Goal: Task Accomplishment & Management: Use online tool/utility

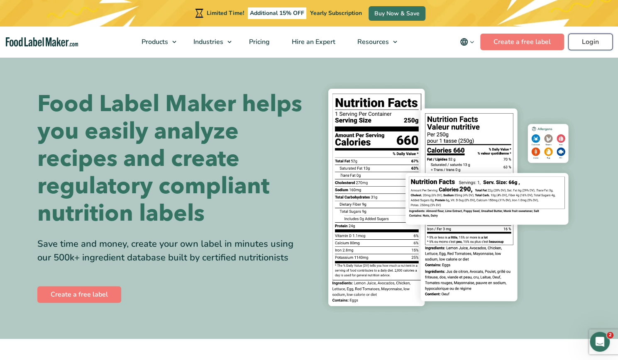
click at [219, 43] on link "Login" at bounding box center [590, 42] width 44 height 17
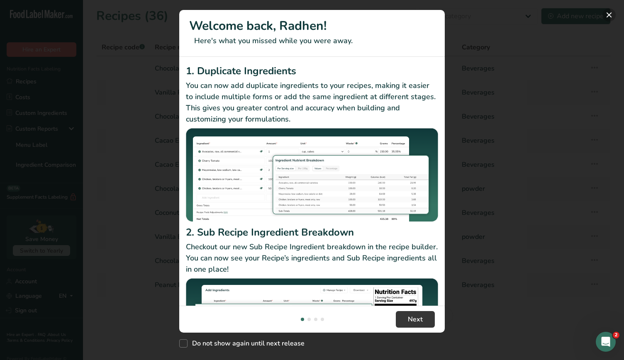
click at [608, 17] on button "New Features" at bounding box center [609, 14] width 13 height 13
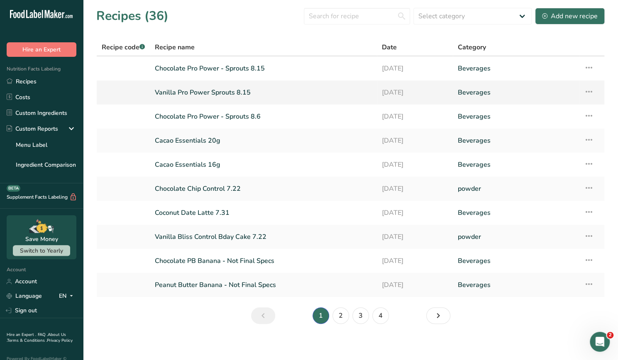
drag, startPoint x: 213, startPoint y: 92, endPoint x: 241, endPoint y: 91, distance: 28.3
click at [241, 91] on link "Vanilla Pro Power Sprouts 8.15" at bounding box center [263, 92] width 217 height 17
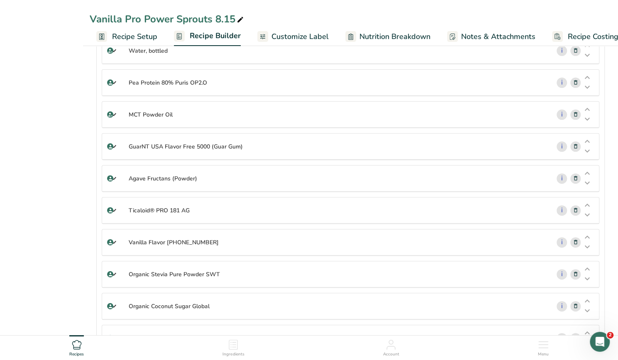
scroll to position [68, 0]
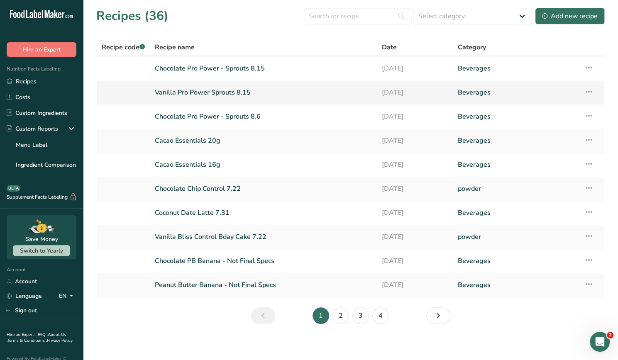
click at [201, 92] on link "Vanilla Pro Power Sprouts 8.15" at bounding box center [263, 92] width 217 height 17
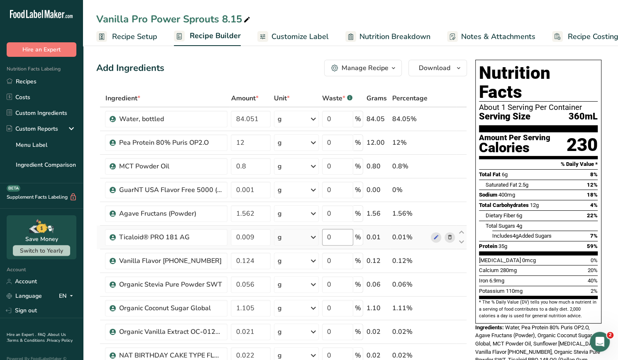
scroll to position [26, 0]
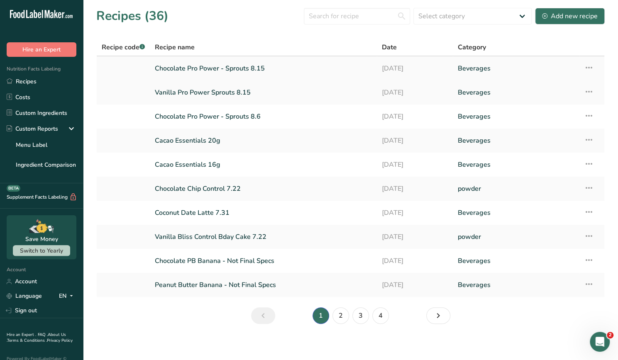
click at [208, 69] on link "Chocolate Pro Power - Sprouts 8.15" at bounding box center [263, 68] width 217 height 17
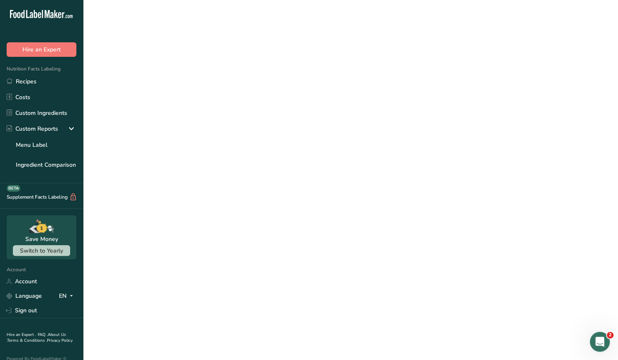
click at [208, 69] on link "Chocolate Pro Power - Sprouts 8.15" at bounding box center [263, 68] width 217 height 17
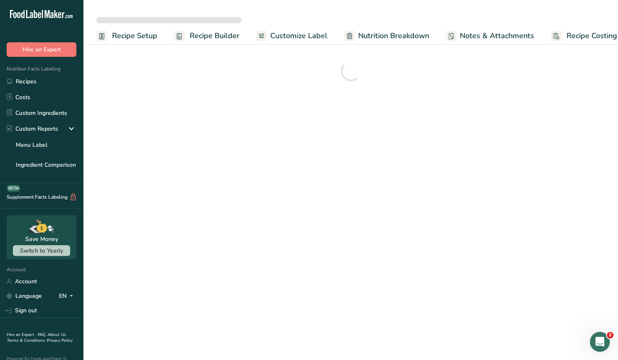
drag, startPoint x: 208, startPoint y: 69, endPoint x: 315, endPoint y: 166, distance: 144.0
click at [315, 166] on main "Recipe Setup Recipe Builder Customize Label Nutrition Breakdown Notes & Attachm…" at bounding box center [309, 180] width 618 height 360
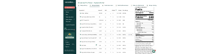
scroll to position [35, 0]
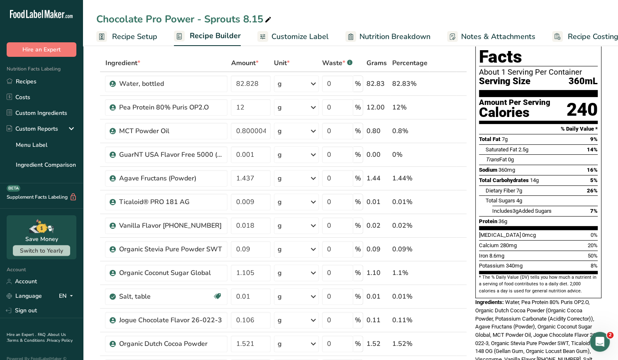
click at [600, 188] on div "Nutrition Facts About 1 Serving Per Container Serving Size 360mL Amount Per Ser…" at bounding box center [538, 161] width 126 height 274
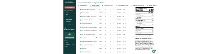
scroll to position [80, 0]
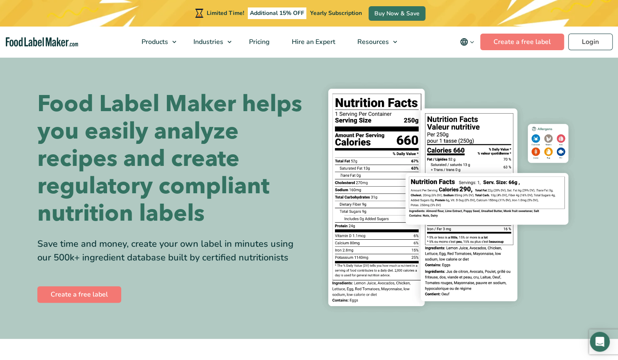
click at [587, 17] on div "Limited Time! Additional 15% OFF Yearly Subscription Buy Now & Save" at bounding box center [309, 13] width 618 height 27
click at [582, 40] on link "Login" at bounding box center [590, 42] width 44 height 17
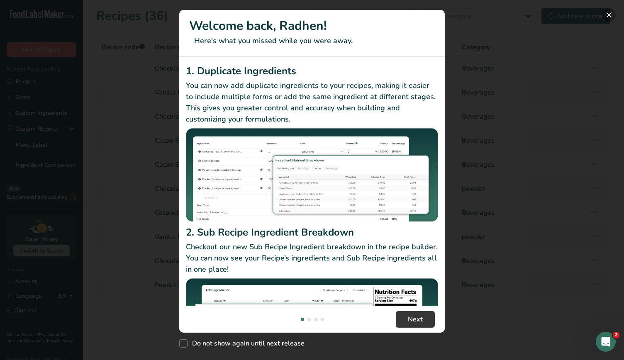
click at [612, 15] on button "New Features" at bounding box center [609, 14] width 13 height 13
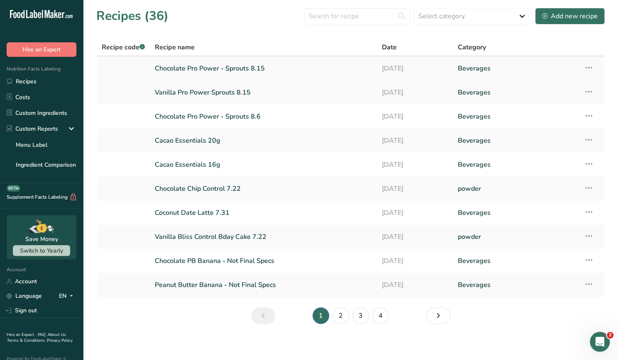
click at [224, 71] on link "Chocolate Pro Power - Sprouts 8.15" at bounding box center [263, 68] width 217 height 17
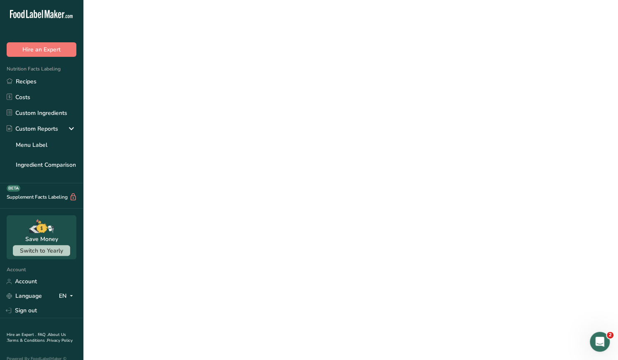
click at [224, 71] on link "Chocolate Pro Power - Sprouts 8.15" at bounding box center [263, 68] width 217 height 17
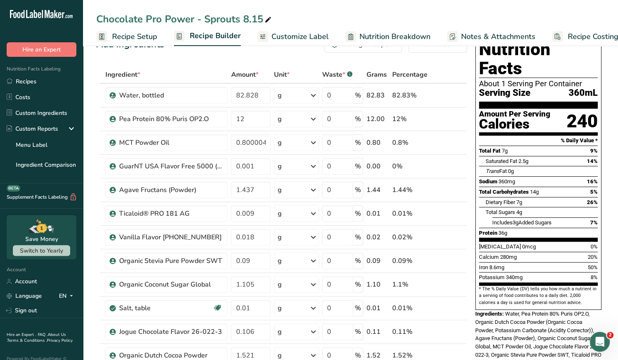
scroll to position [31, 0]
